Goal: Use online tool/utility: Utilize a website feature to perform a specific function

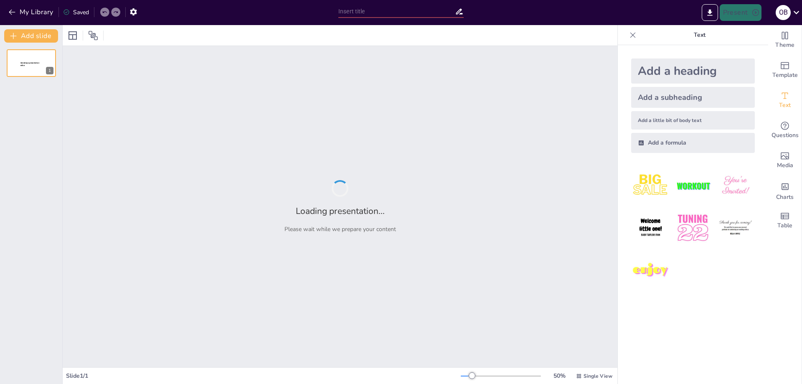
type input "Understanding [MEDICAL_DATA]: Diagnostic and Surgical Approaches in Gynecology"
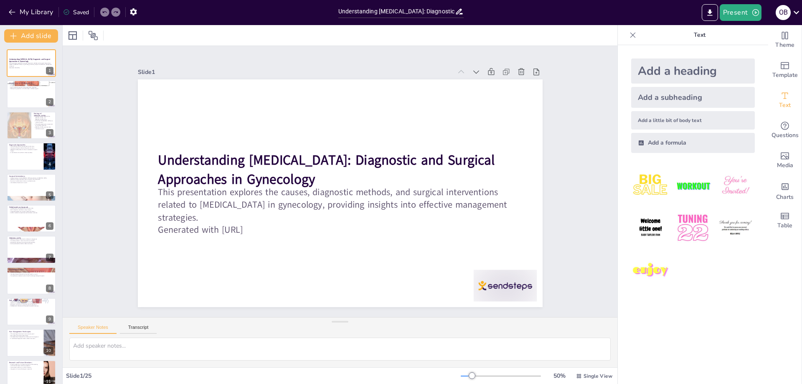
checkbox input "true"
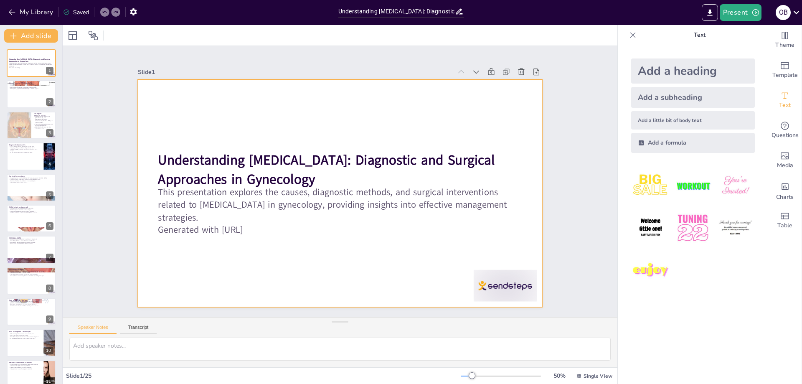
checkbox input "true"
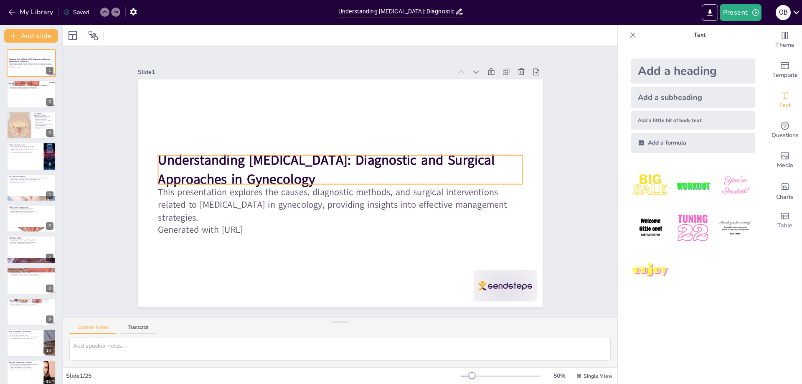
checkbox input "true"
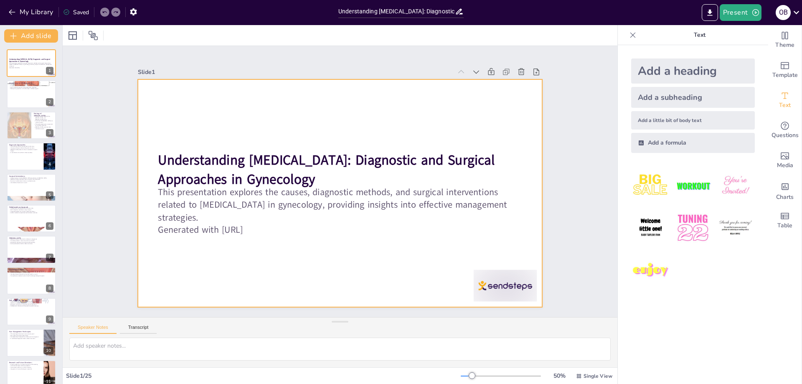
checkbox input "true"
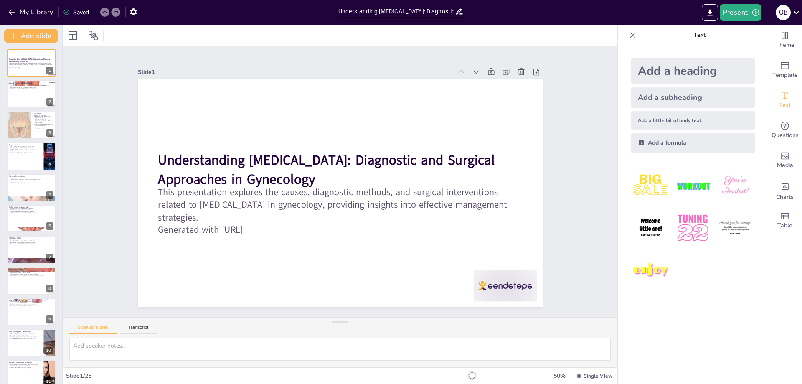
checkbox input "true"
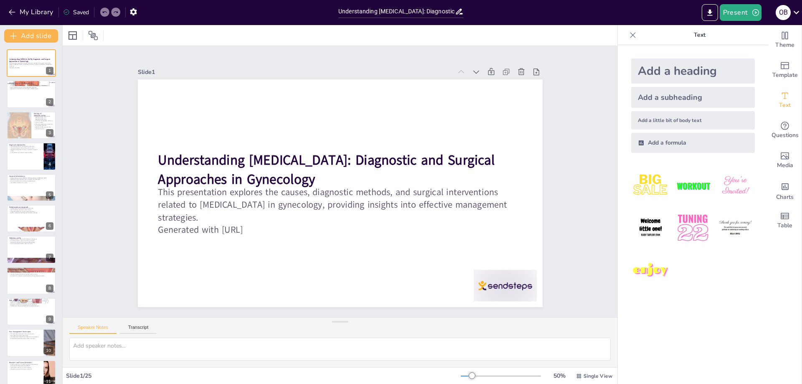
checkbox input "true"
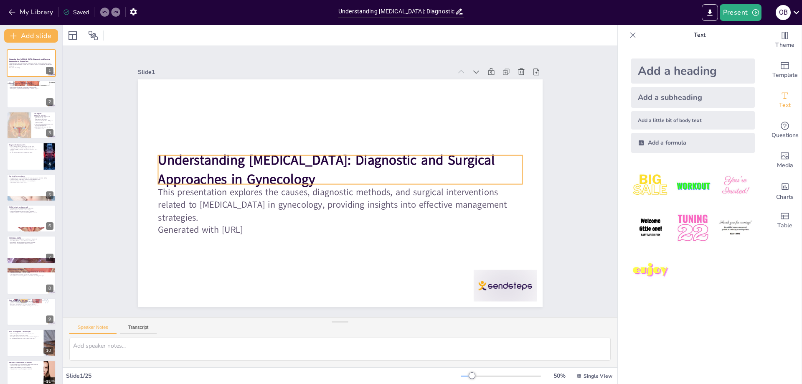
checkbox input "true"
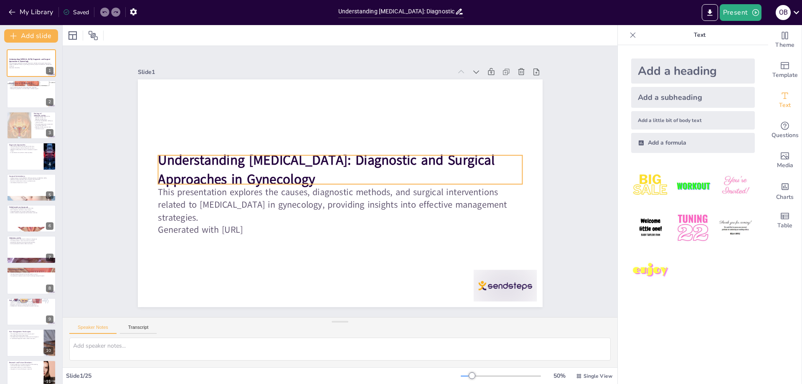
checkbox input "true"
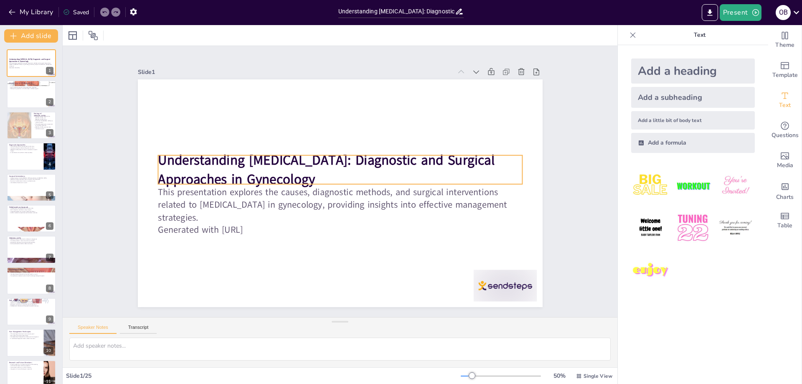
checkbox input "true"
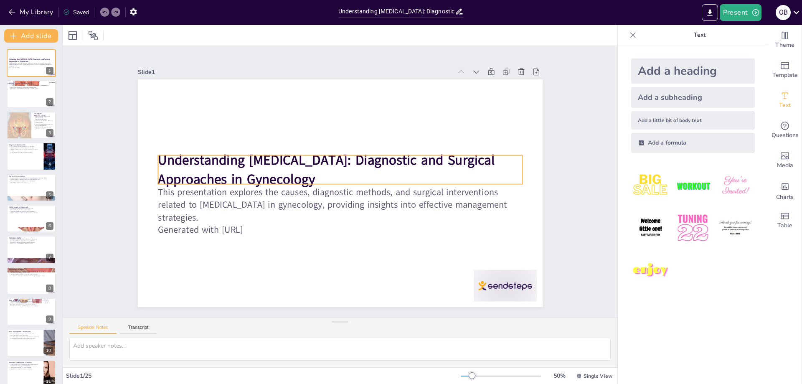
checkbox input "true"
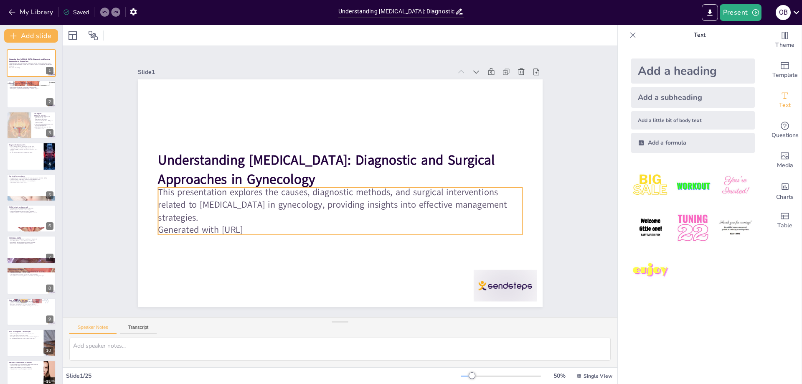
checkbox input "true"
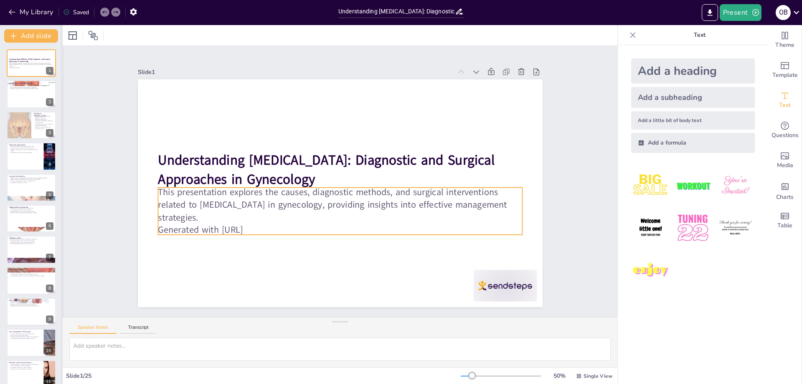
checkbox input "true"
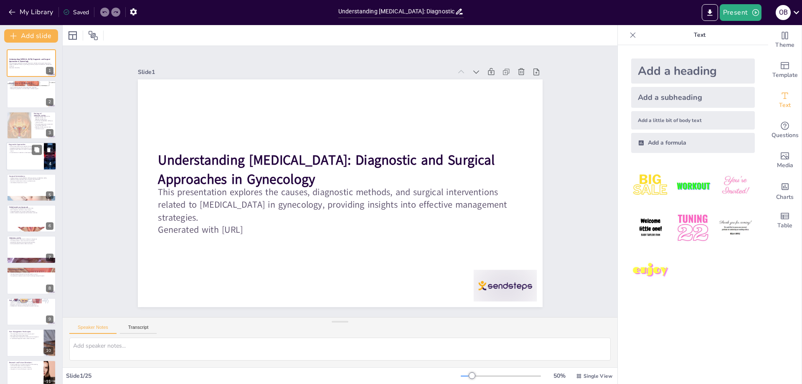
checkbox input "true"
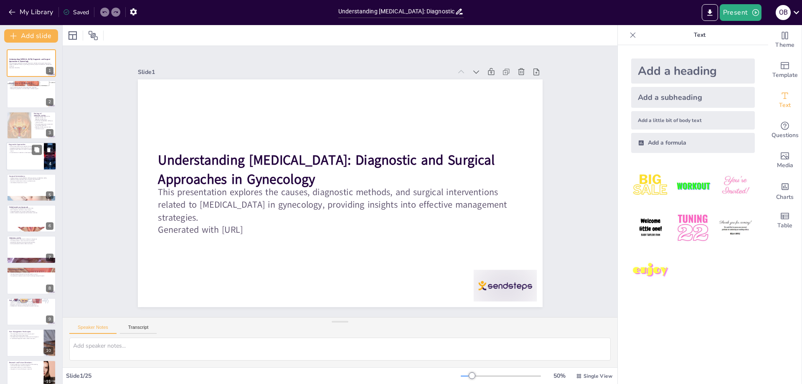
checkbox input "true"
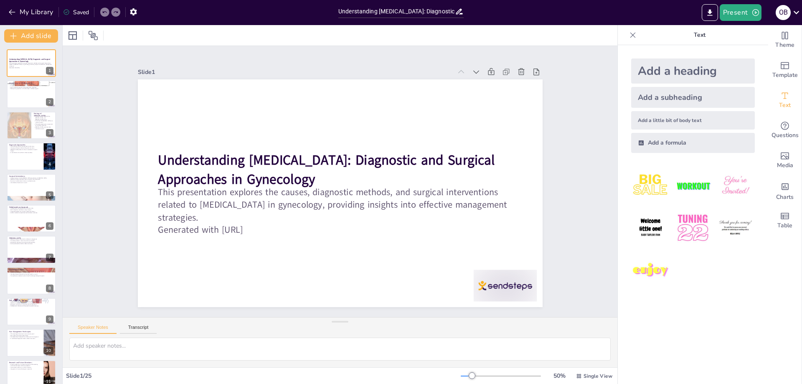
checkbox input "true"
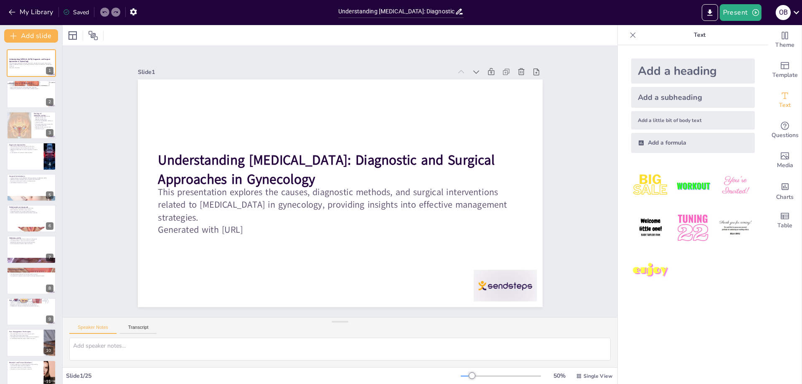
checkbox input "true"
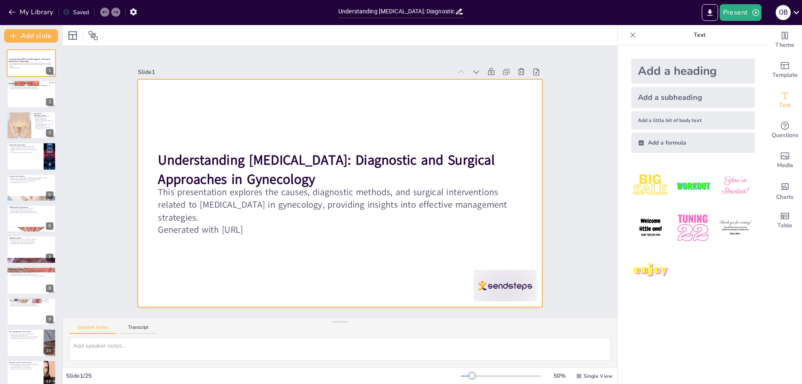
checkbox input "true"
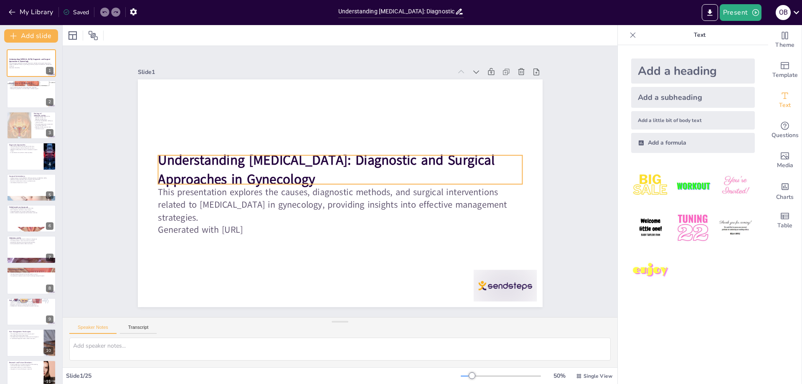
checkbox input "true"
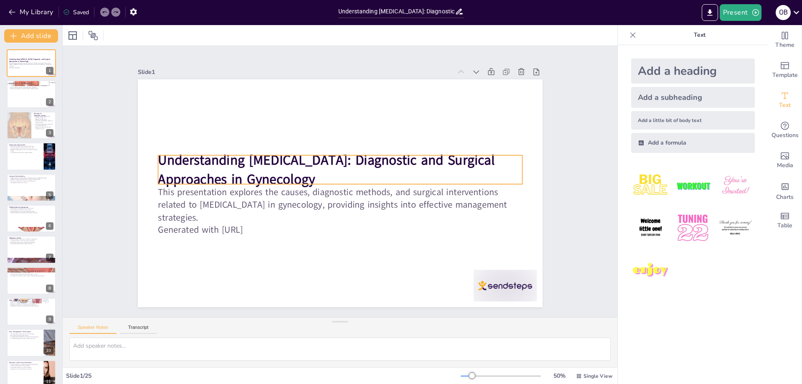
checkbox input "true"
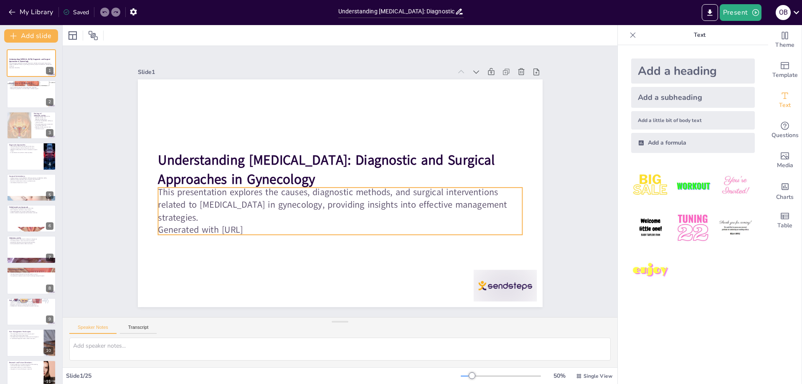
checkbox input "true"
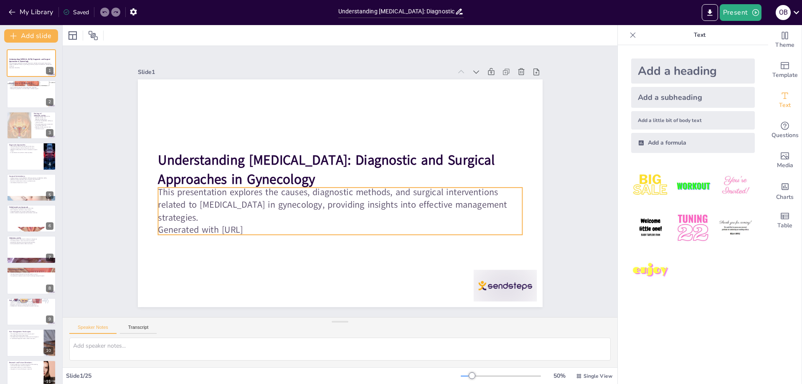
checkbox input "true"
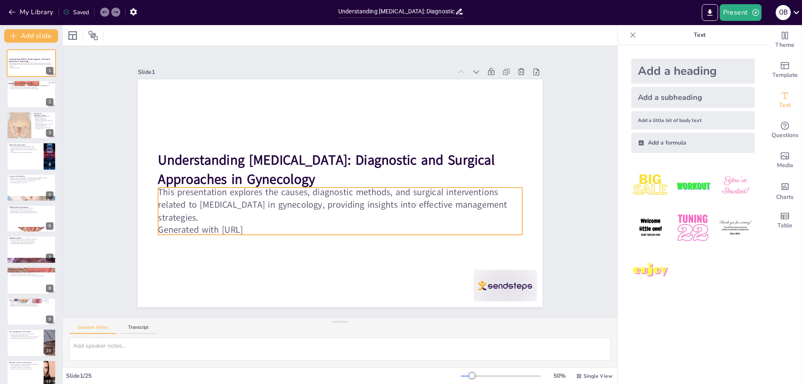
checkbox input "true"
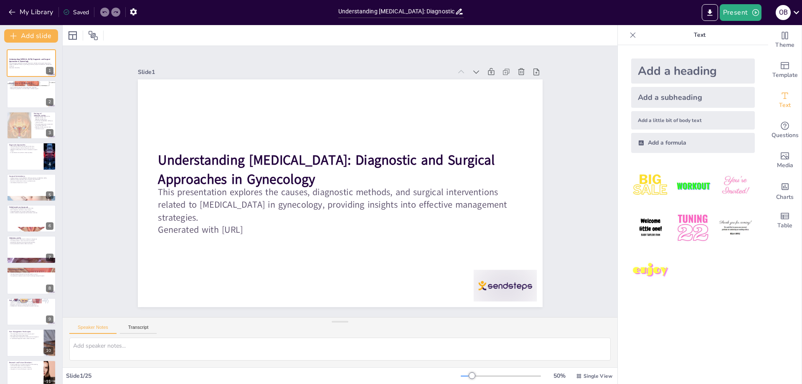
checkbox input "true"
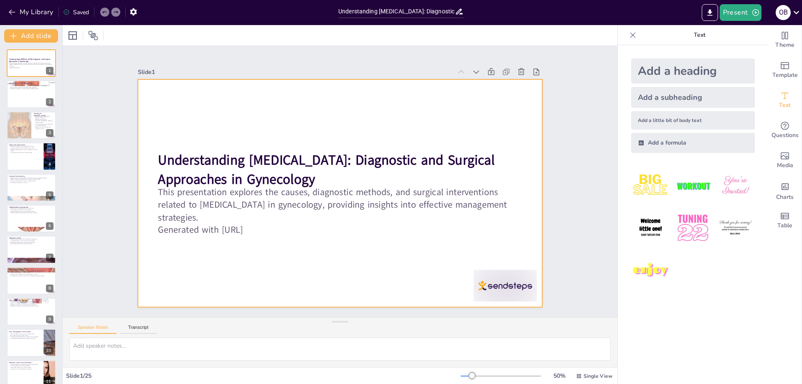
checkbox input "true"
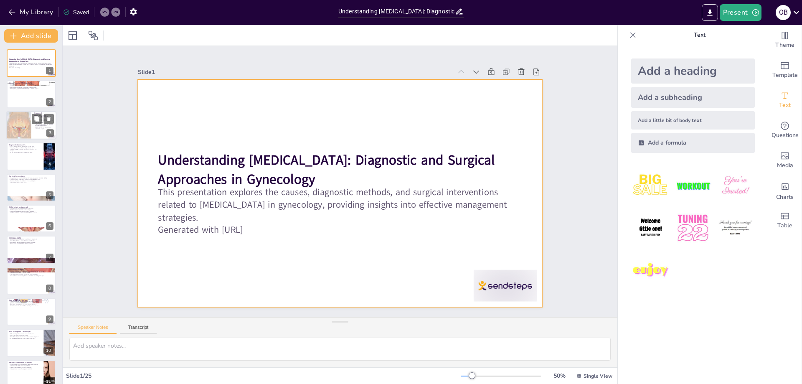
checkbox input "true"
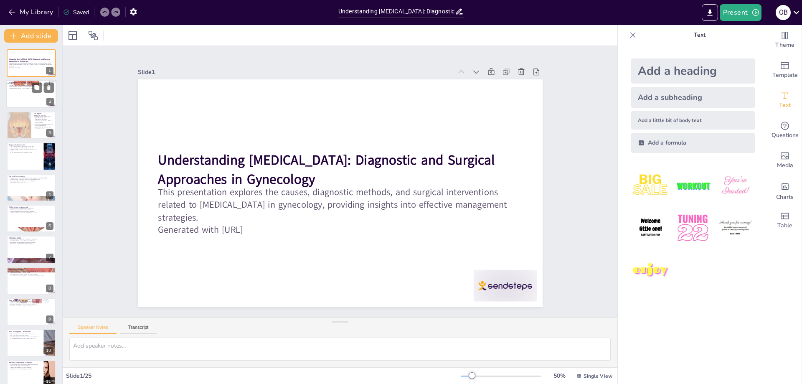
checkbox input "true"
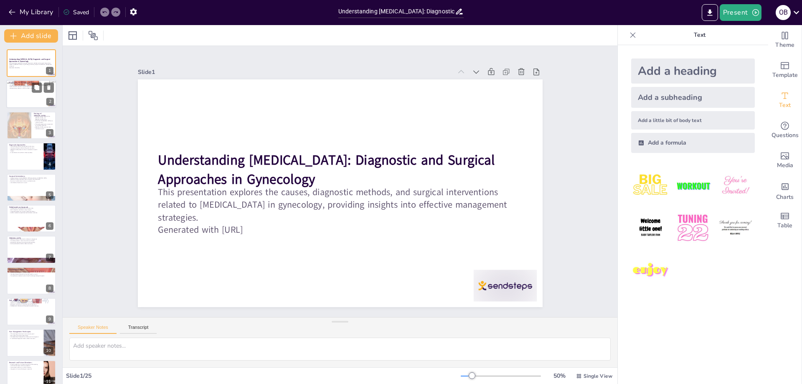
checkbox input "true"
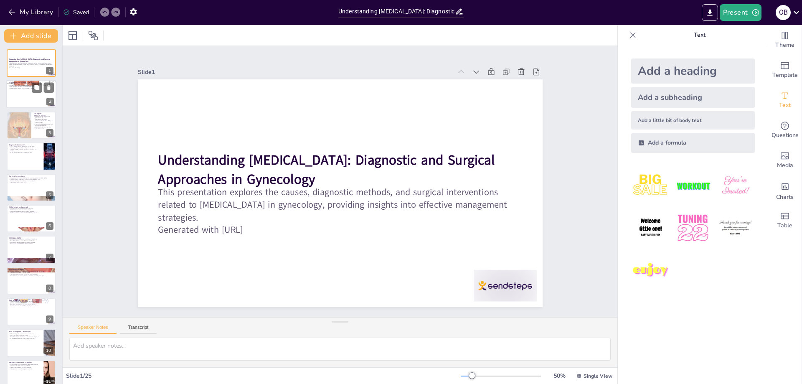
checkbox input "true"
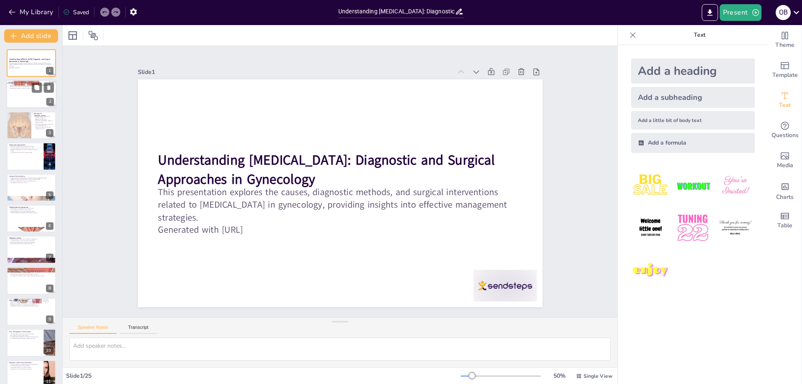
checkbox input "true"
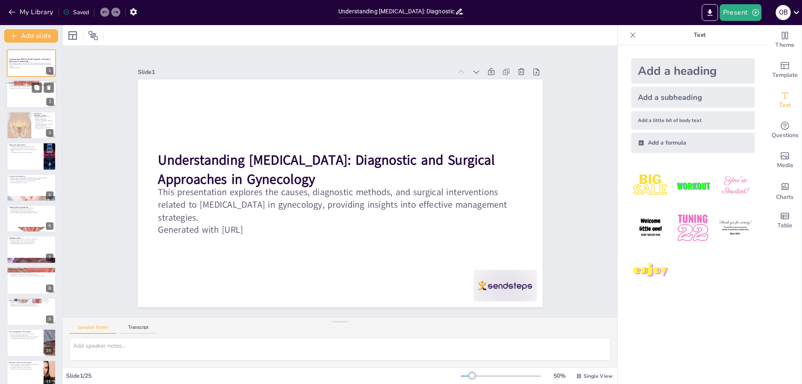
click at [22, 87] on p "Each condition presents unique diagnostic challenges." at bounding box center [31, 87] width 45 height 2
checkbox input "true"
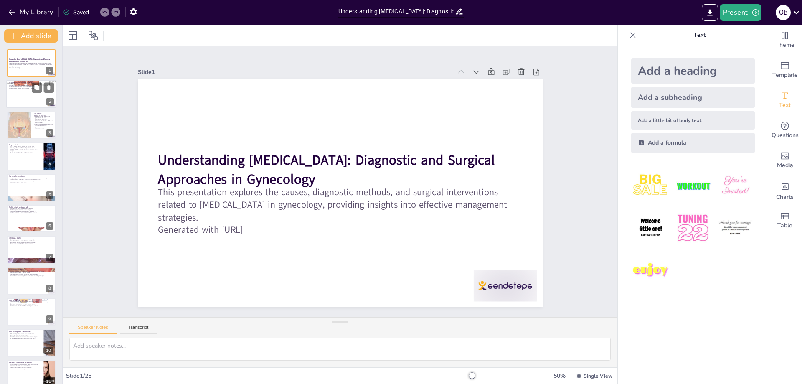
checkbox input "true"
type textarea "[MEDICAL_DATA] serves as a crucial indicator of underlying health issues, makin…"
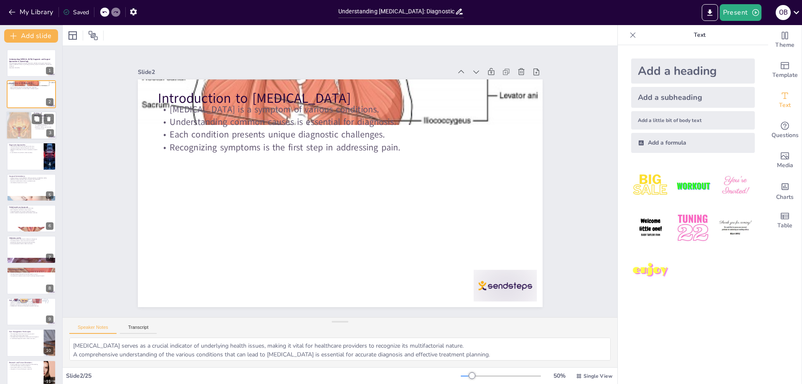
checkbox input "true"
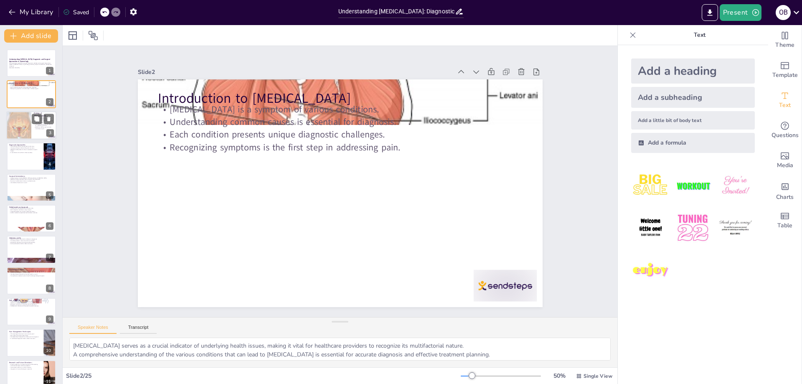
checkbox input "true"
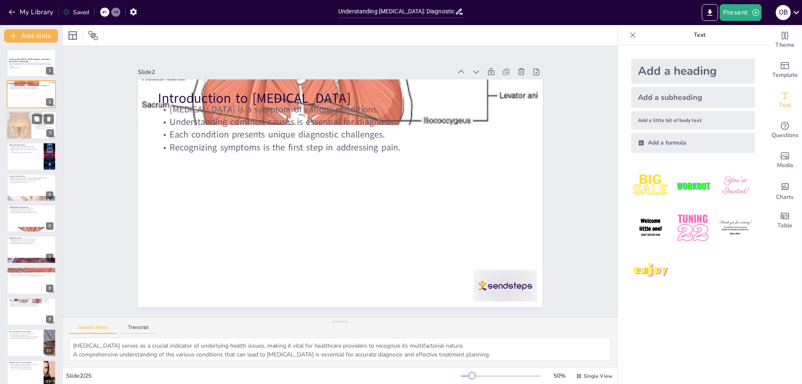
checkbox input "true"
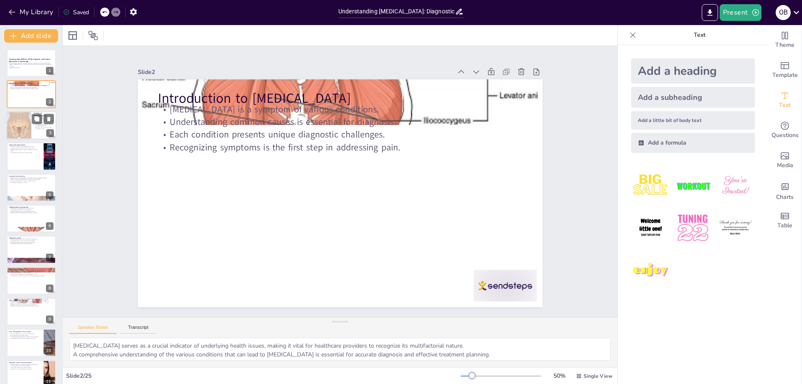
click at [22, 119] on div at bounding box center [19, 125] width 32 height 28
checkbox input "true"
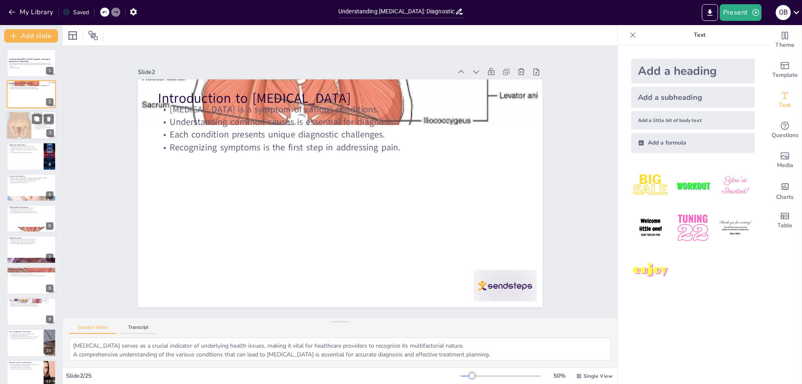
checkbox input "true"
type textarea "Recognizing the diverse origins of [MEDICAL_DATA] allows for a more holistic ap…"
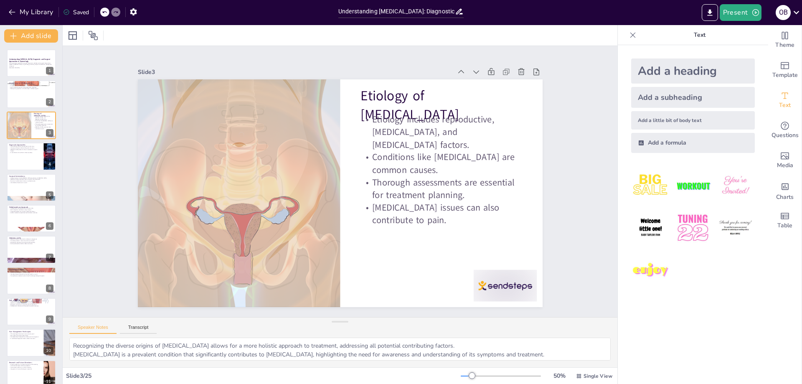
checkbox input "true"
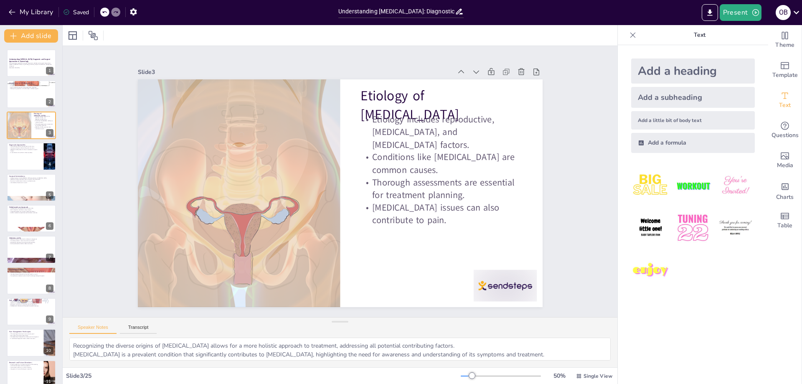
checkbox input "true"
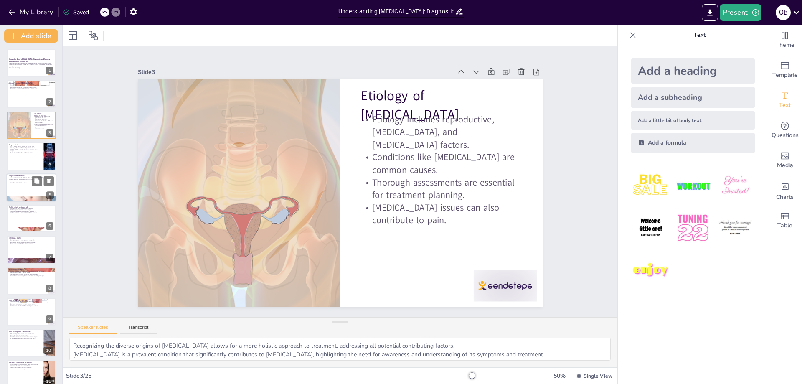
checkbox input "true"
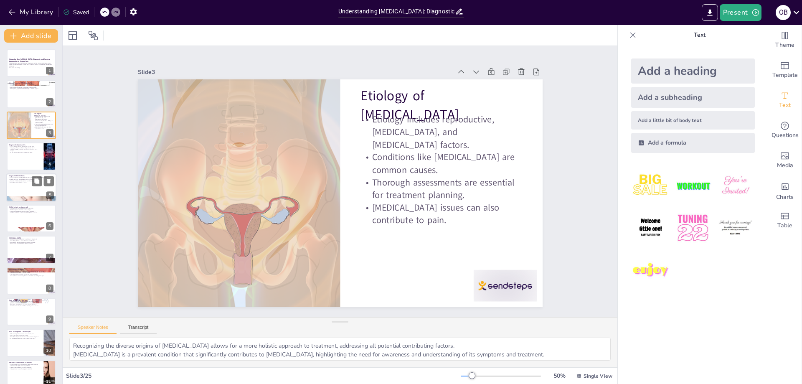
checkbox input "true"
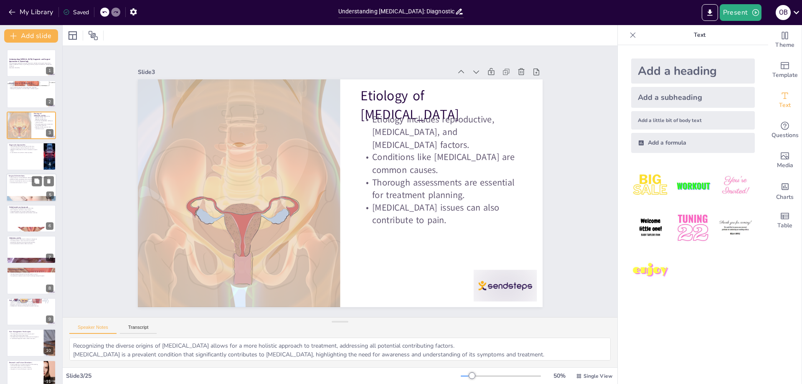
checkbox input "true"
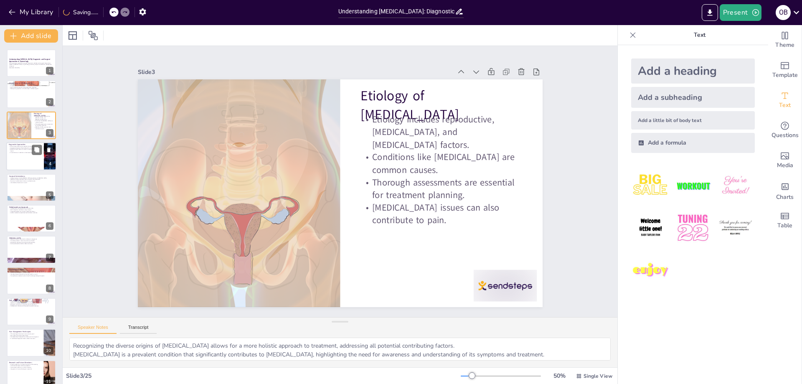
checkbox input "true"
click at [23, 159] on div at bounding box center [31, 156] width 50 height 28
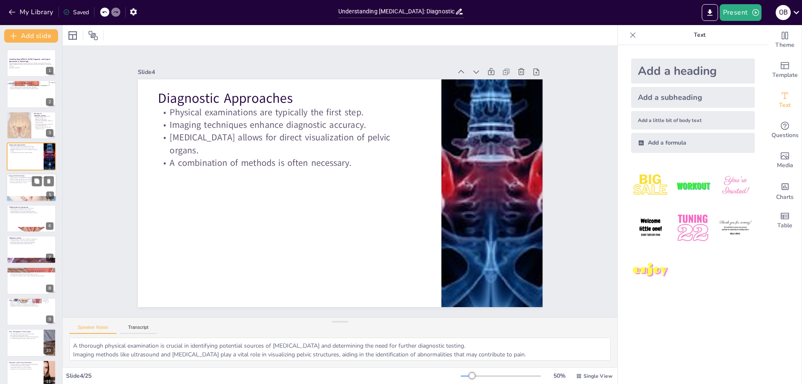
click at [27, 192] on div at bounding box center [31, 187] width 50 height 28
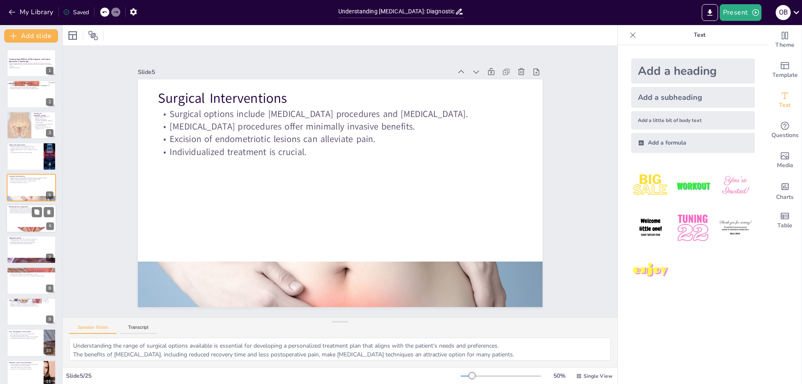
click at [31, 232] on div "Multidisciplinary Approach Collaboration among specialists enhances care. Each …" at bounding box center [31, 218] width 50 height 28
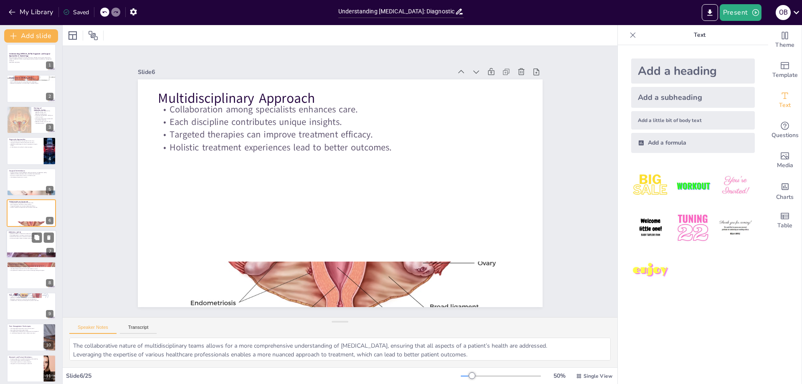
click at [31, 247] on div at bounding box center [31, 244] width 50 height 28
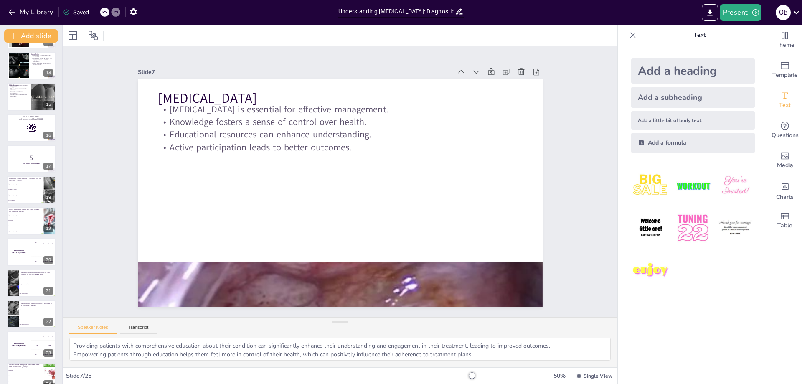
scroll to position [445, 0]
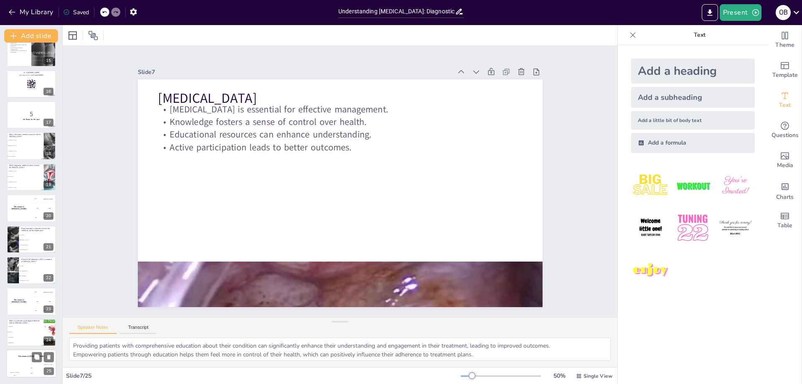
click at [25, 365] on div "Jaap 200" at bounding box center [31, 370] width 17 height 14
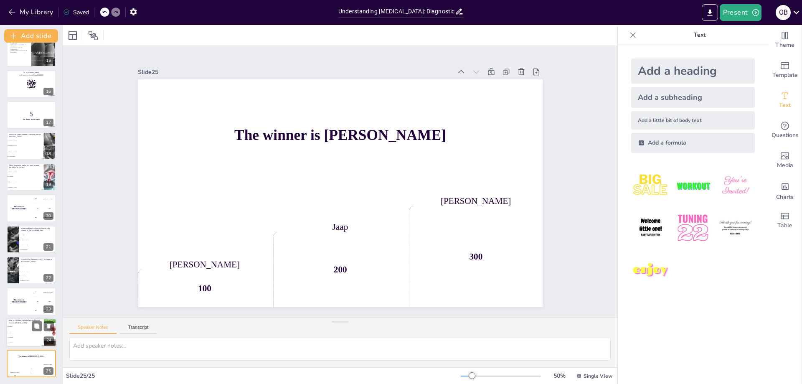
click at [24, 329] on li "A) Euphoria" at bounding box center [25, 326] width 38 height 5
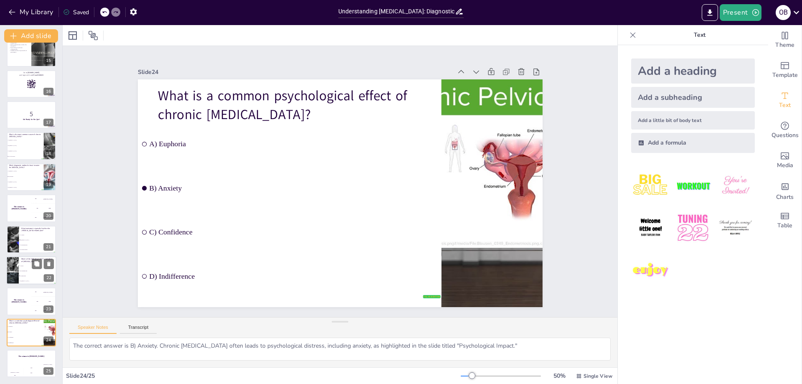
click at [20, 266] on span "A) Fever" at bounding box center [38, 265] width 36 height 1
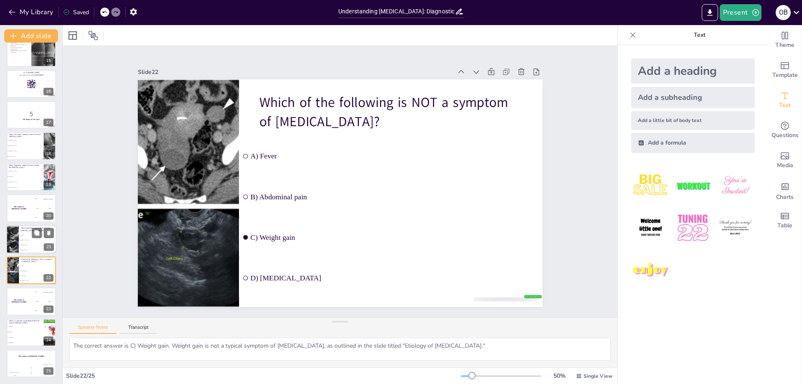
click at [23, 228] on p "What treatment is typically first-line for [MEDICAL_DATA]-related pain?" at bounding box center [37, 229] width 33 height 5
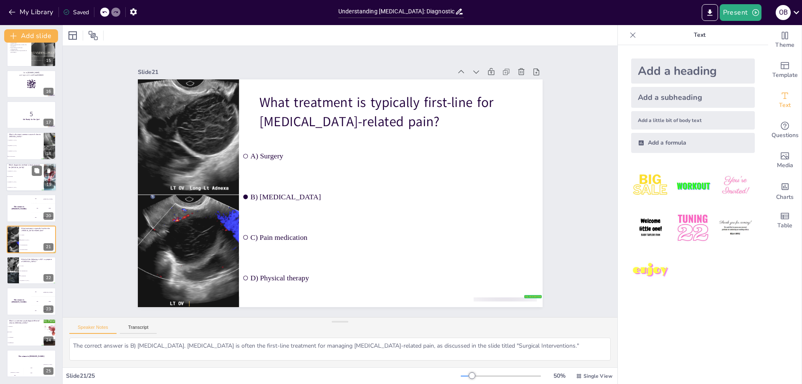
click at [20, 180] on li "C) [MEDICAL_DATA]" at bounding box center [25, 181] width 38 height 5
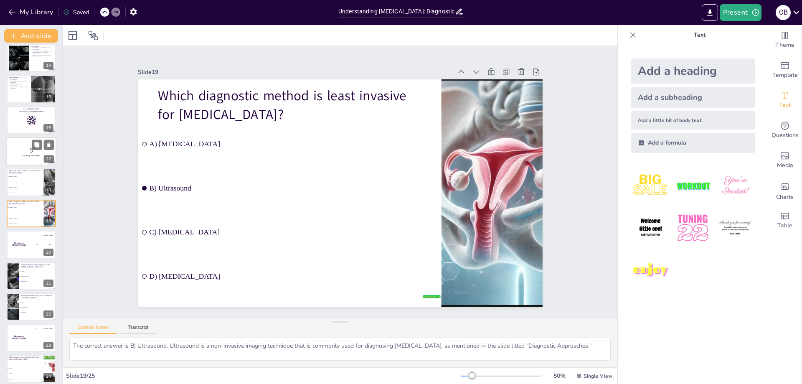
click at [24, 154] on p "5" at bounding box center [31, 150] width 45 height 9
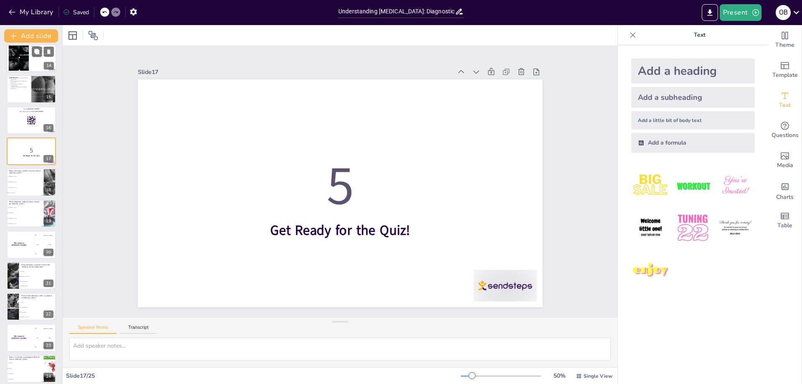
scroll to position [347, 0]
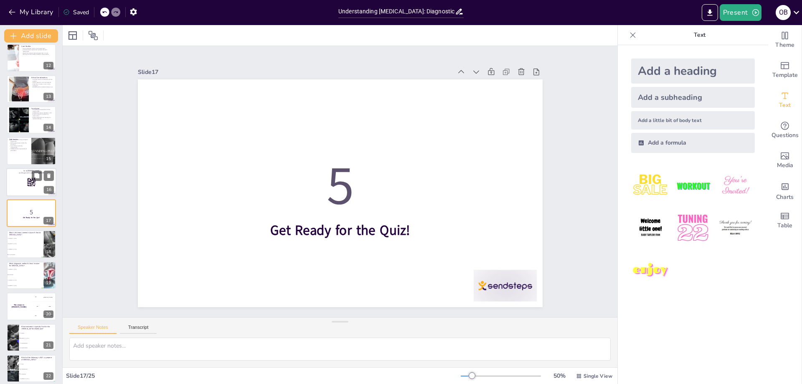
click at [36, 186] on div at bounding box center [31, 182] width 50 height 28
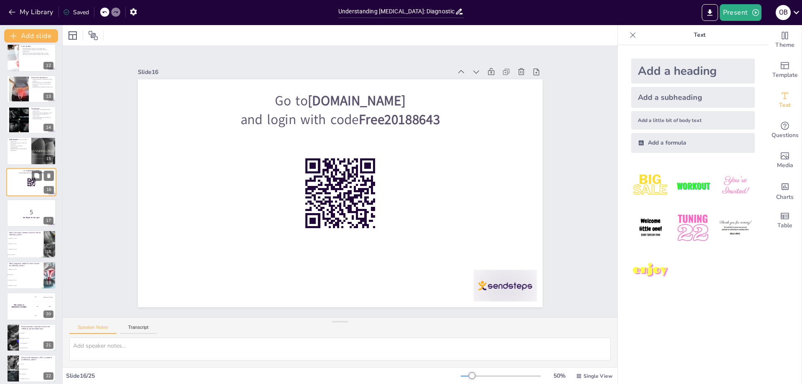
scroll to position [316, 0]
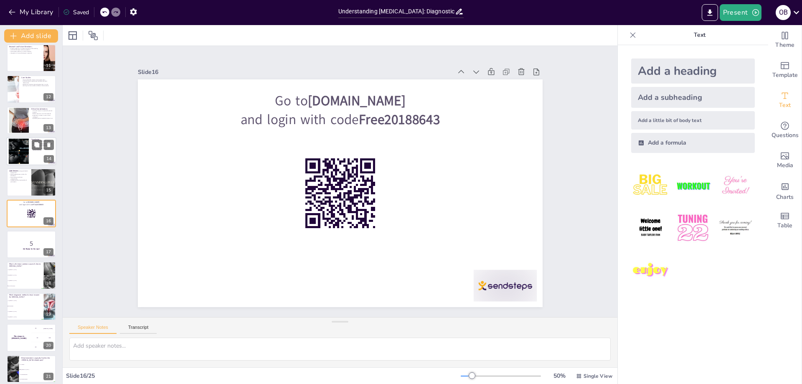
click at [30, 153] on div at bounding box center [31, 151] width 50 height 28
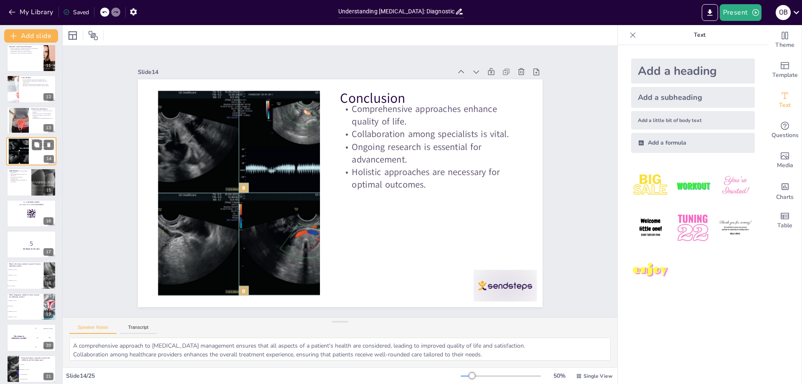
scroll to position [254, 0]
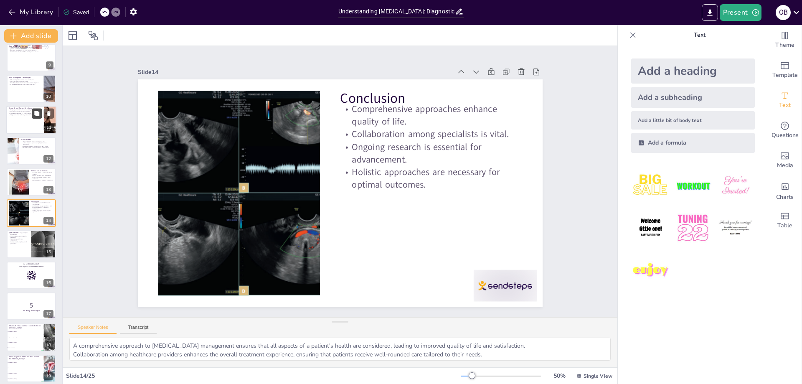
click at [34, 115] on icon at bounding box center [37, 113] width 6 height 6
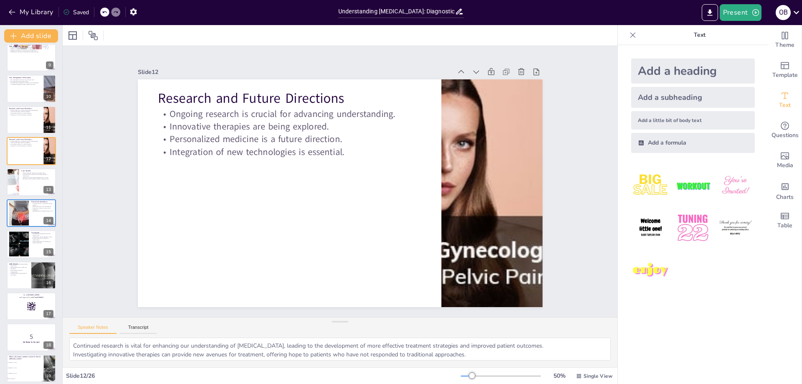
scroll to position [192, 0]
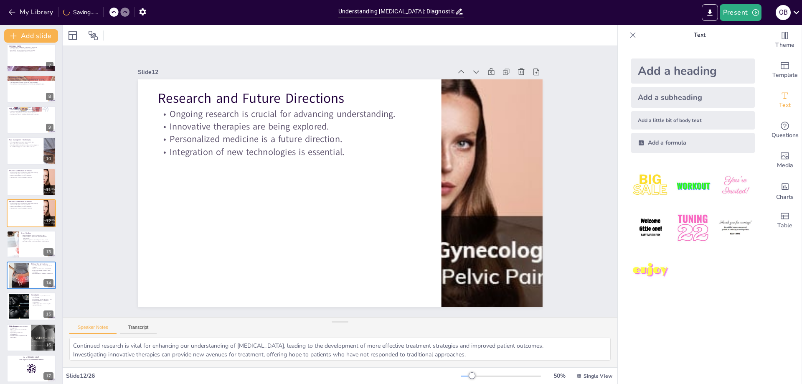
click at [35, 97] on div at bounding box center [31, 89] width 49 height 28
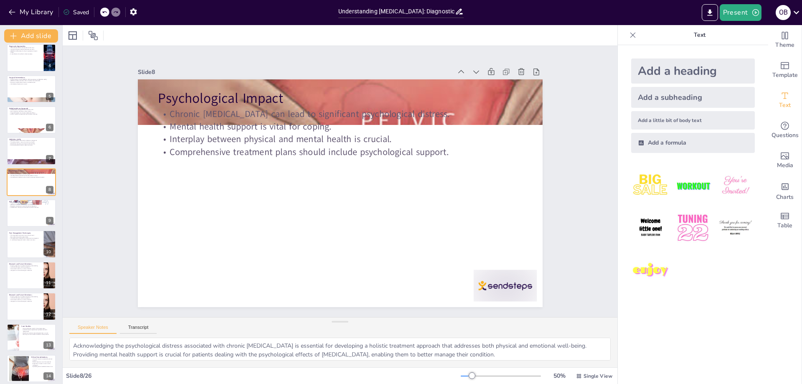
scroll to position [67, 0]
